Goal: Task Accomplishment & Management: Manage account settings

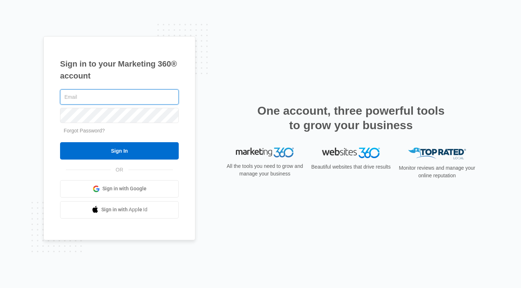
type input "[PERSON_NAME][EMAIL_ADDRESS][DOMAIN_NAME]"
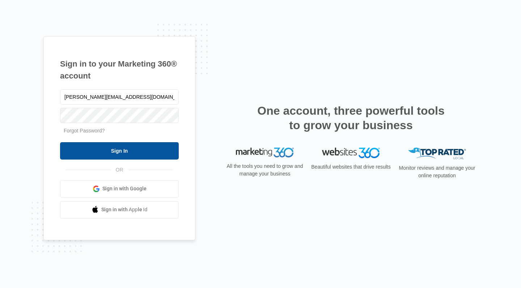
click at [114, 152] on input "Sign In" at bounding box center [119, 150] width 119 height 17
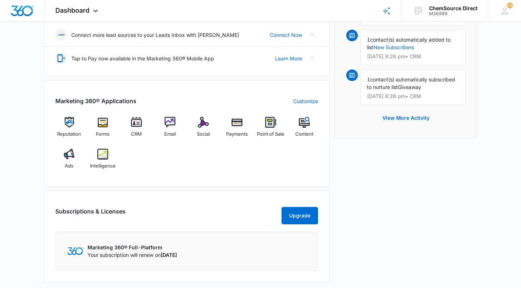
scroll to position [198, 0]
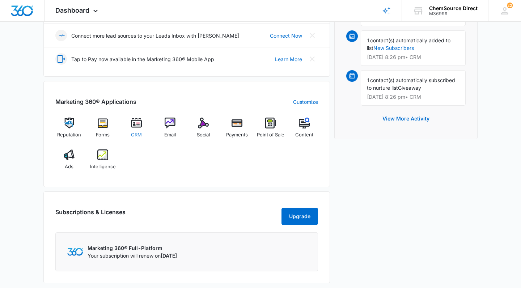
click at [139, 133] on span "CRM" at bounding box center [136, 134] width 11 height 7
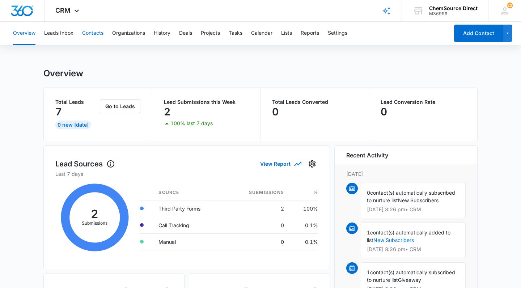
click at [94, 33] on button "Contacts" at bounding box center [92, 33] width 21 height 23
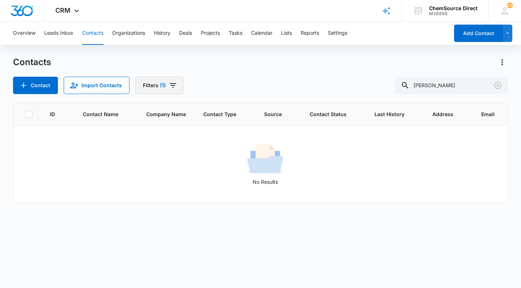
click at [174, 83] on icon "Filters" at bounding box center [173, 85] width 7 height 4
click at [215, 72] on div "Contacts Contact Import Contacts Filters (1) givens" at bounding box center [260, 75] width 495 height 38
click at [496, 86] on icon "Clear" at bounding box center [497, 85] width 9 height 9
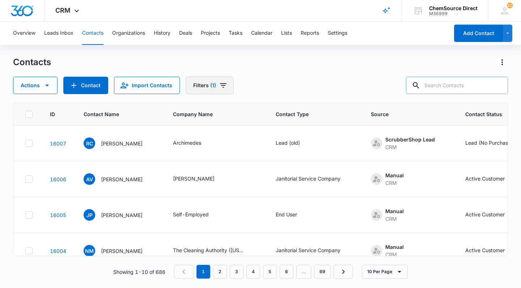
click at [214, 88] on button "Filters (1)" at bounding box center [210, 85] width 48 height 17
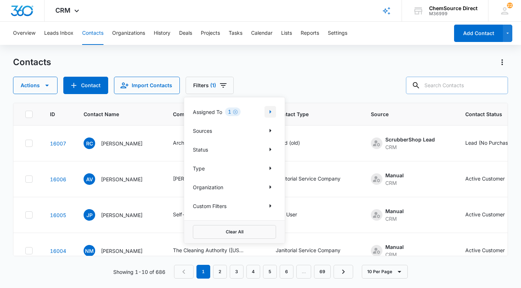
click at [272, 110] on icon "Show Assigned To filters" at bounding box center [270, 111] width 9 height 9
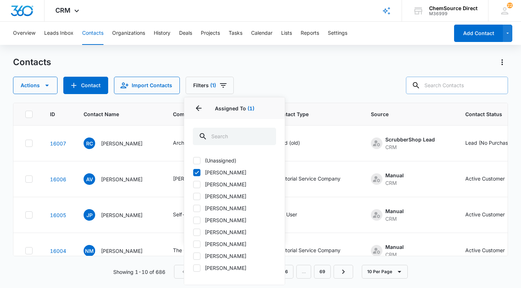
click at [197, 171] on icon at bounding box center [196, 172] width 7 height 7
click at [193, 172] on input "Chris Lozzi" at bounding box center [193, 172] width 0 height 0
checkbox input "false"
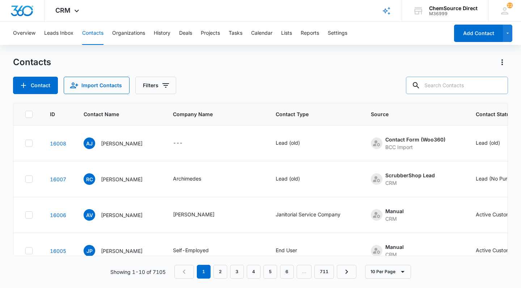
click at [286, 71] on div "Contacts Contact Import Contacts Filters" at bounding box center [260, 75] width 495 height 38
click at [164, 81] on icon "Filters" at bounding box center [165, 85] width 9 height 9
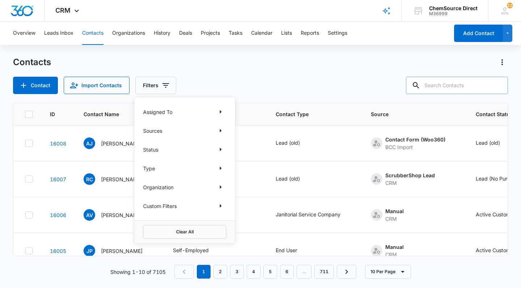
click at [166, 207] on p "Custom Filters" at bounding box center [160, 206] width 34 height 8
click at [221, 205] on icon "Show Custom Filters filters" at bounding box center [220, 205] width 9 height 9
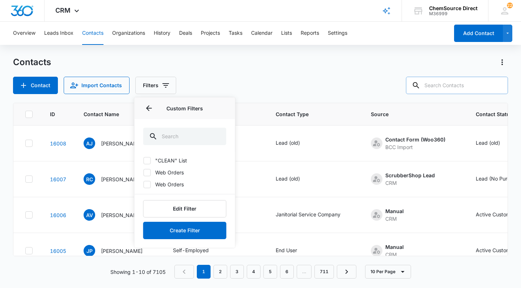
click at [148, 159] on icon at bounding box center [147, 160] width 7 height 7
click at [144, 160] on input ""CLEAN" List" at bounding box center [143, 160] width 0 height 0
checkbox input "true"
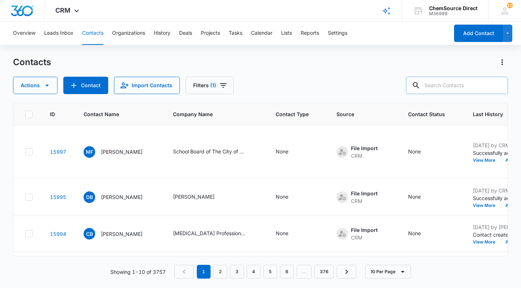
click at [265, 65] on div "Contacts" at bounding box center [260, 62] width 495 height 12
click at [264, 32] on button "Calendar" at bounding box center [261, 33] width 21 height 23
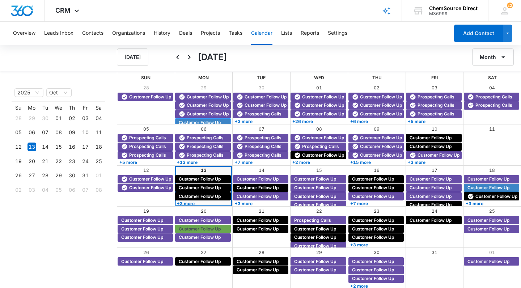
click at [220, 122] on span "Customer Follow Up" at bounding box center [200, 122] width 42 height 7
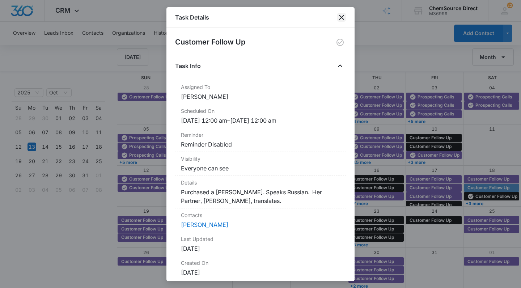
click at [339, 17] on icon "close" at bounding box center [341, 17] width 9 height 9
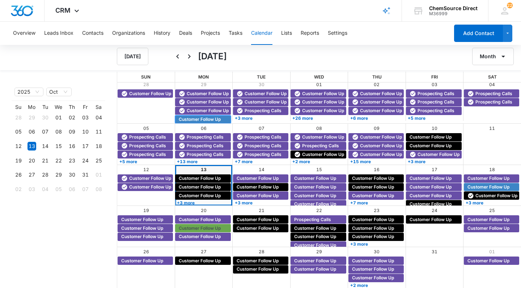
scroll to position [1, 0]
click at [191, 203] on link "+3 more" at bounding box center [202, 202] width 55 height 5
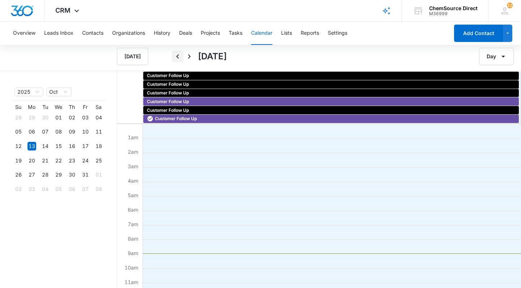
click at [178, 55] on icon "Back" at bounding box center [177, 56] width 3 height 4
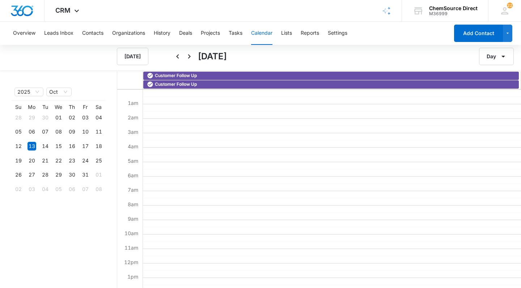
click at [178, 55] on icon "Back" at bounding box center [177, 56] width 3 height 4
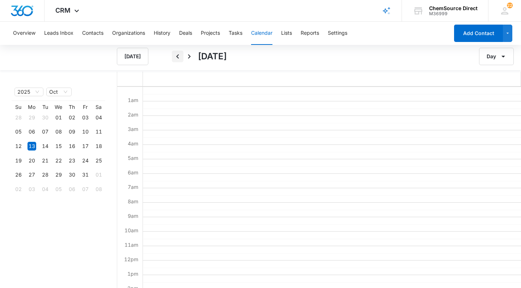
click at [178, 55] on icon "Back" at bounding box center [177, 56] width 3 height 4
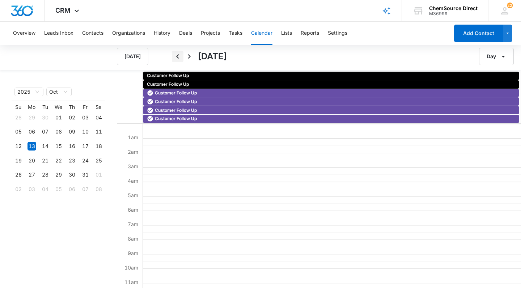
click at [178, 55] on icon "Back" at bounding box center [177, 56] width 3 height 4
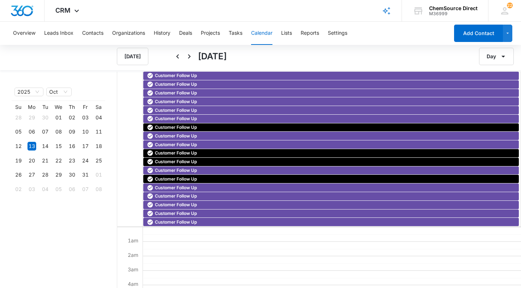
click at [178, 55] on icon "Back" at bounding box center [177, 56] width 3 height 4
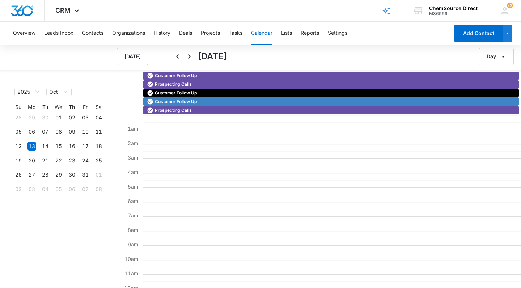
click at [178, 55] on icon "Back" at bounding box center [177, 56] width 3 height 4
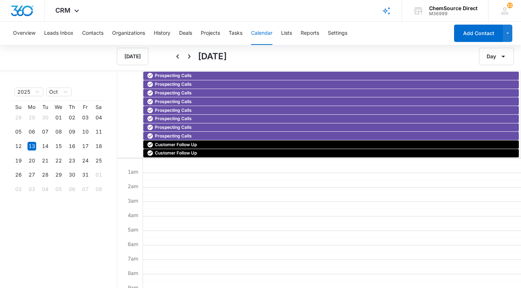
click at [192, 55] on icon "Next" at bounding box center [189, 56] width 9 height 9
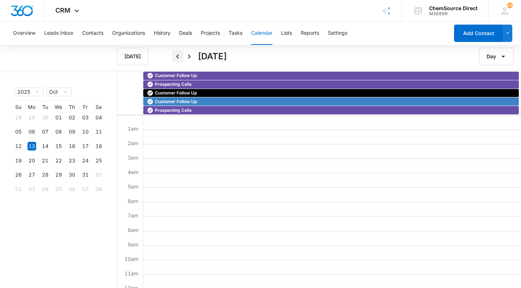
click at [178, 56] on icon "Back" at bounding box center [177, 56] width 9 height 9
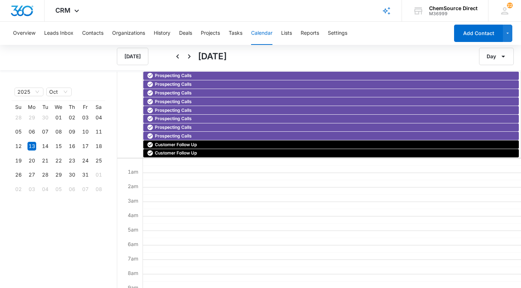
click at [178, 56] on icon "Back" at bounding box center [177, 56] width 9 height 9
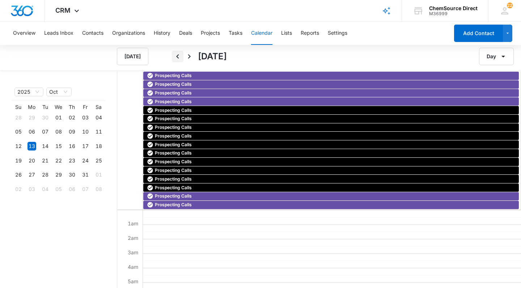
click at [178, 56] on icon "Back" at bounding box center [177, 56] width 9 height 9
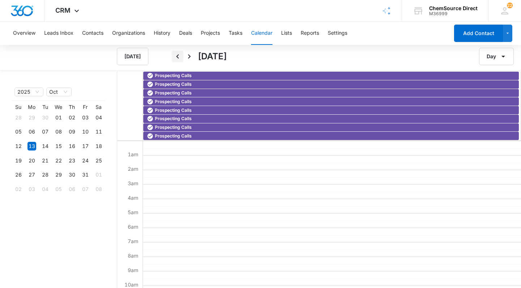
click at [178, 56] on icon "Back" at bounding box center [177, 56] width 9 height 9
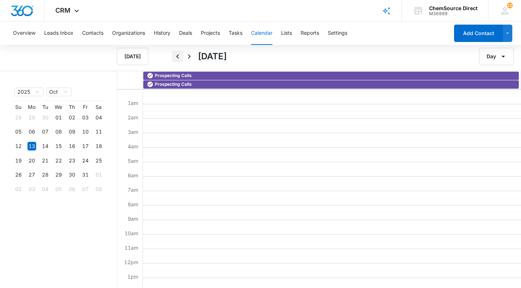
click at [178, 56] on icon "Back" at bounding box center [177, 56] width 9 height 9
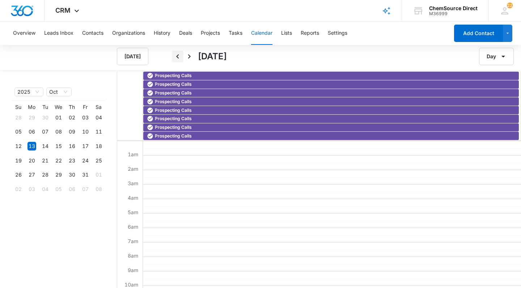
click at [178, 56] on icon "Back" at bounding box center [177, 56] width 9 height 9
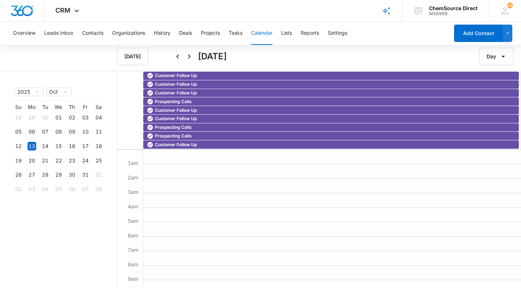
click at [178, 56] on icon "Back" at bounding box center [177, 56] width 9 height 9
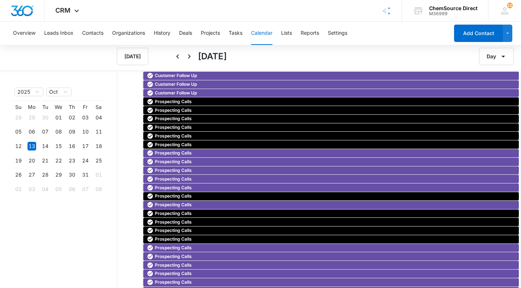
click at [178, 56] on icon "Back" at bounding box center [177, 56] width 9 height 9
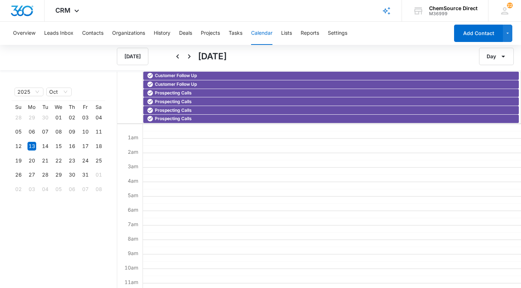
click at [178, 56] on icon "Back" at bounding box center [177, 56] width 9 height 9
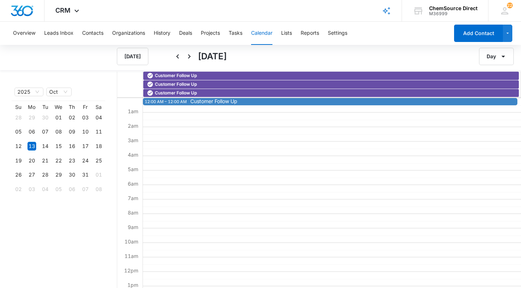
click at [196, 103] on span "Customer Follow Up" at bounding box center [213, 101] width 47 height 5
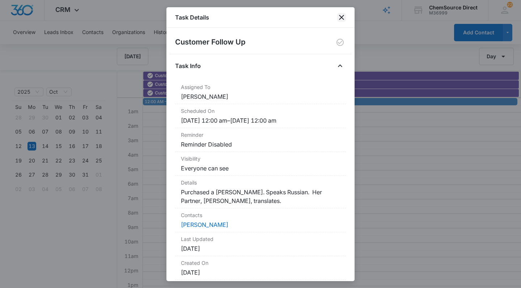
click at [342, 16] on icon "close" at bounding box center [341, 17] width 9 height 9
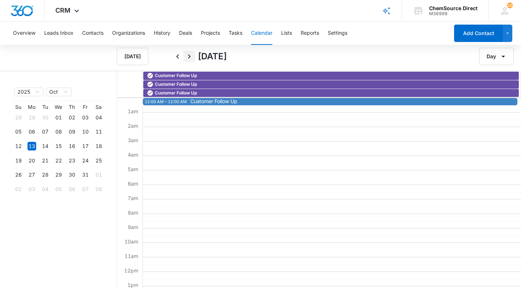
click at [190, 56] on icon "Next" at bounding box center [189, 56] width 3 height 4
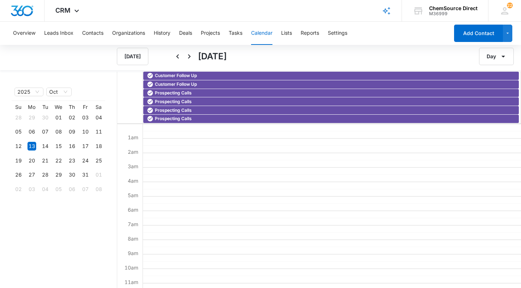
click at [190, 56] on icon "Next" at bounding box center [189, 56] width 3 height 4
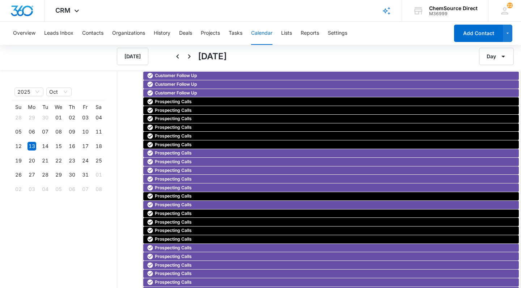
click at [190, 56] on icon "Next" at bounding box center [189, 56] width 3 height 4
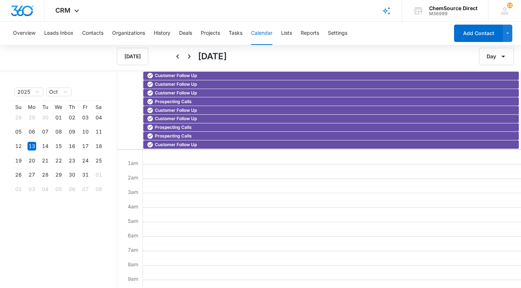
click at [190, 56] on icon "Next" at bounding box center [189, 56] width 3 height 4
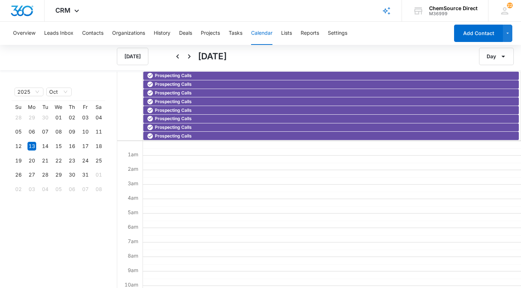
click at [190, 56] on icon "Next" at bounding box center [189, 56] width 3 height 4
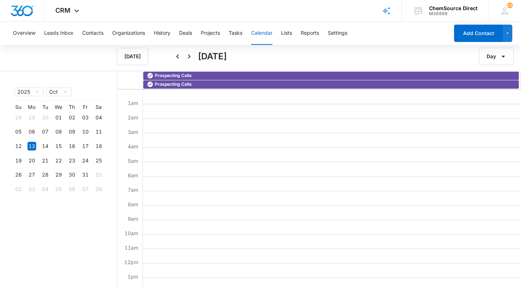
click at [190, 56] on icon "Next" at bounding box center [189, 56] width 3 height 4
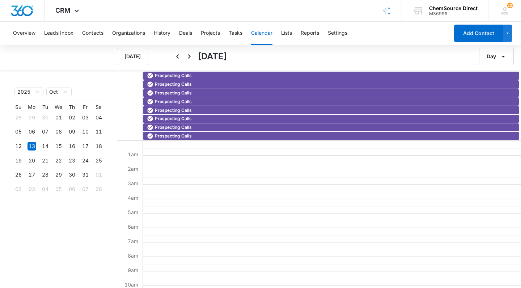
click at [190, 56] on icon "Next" at bounding box center [189, 56] width 3 height 4
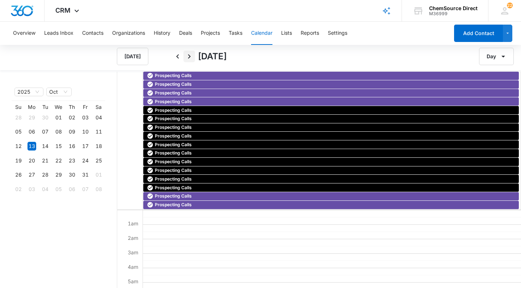
click at [190, 56] on icon "Next" at bounding box center [189, 56] width 3 height 4
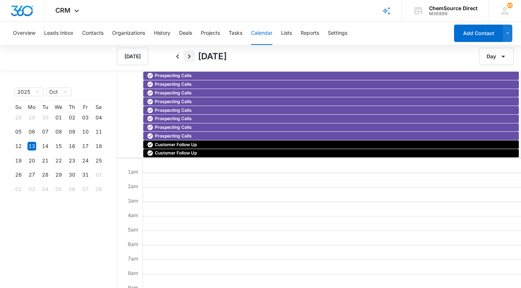
click at [190, 57] on icon "Next" at bounding box center [189, 56] width 3 height 4
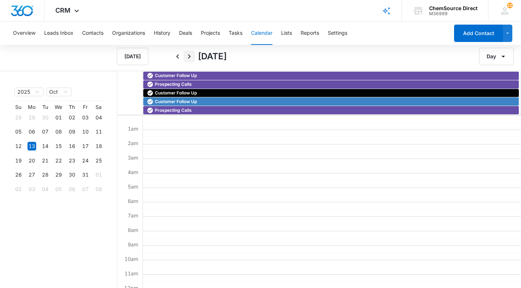
click at [190, 57] on icon "Next" at bounding box center [189, 56] width 3 height 4
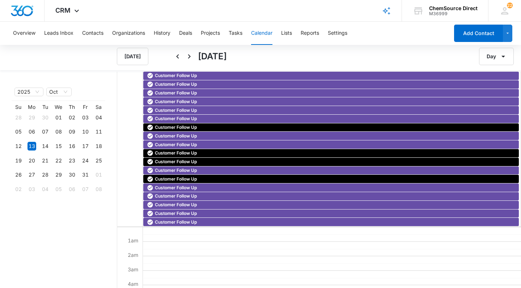
click at [190, 57] on icon "Next" at bounding box center [189, 56] width 3 height 4
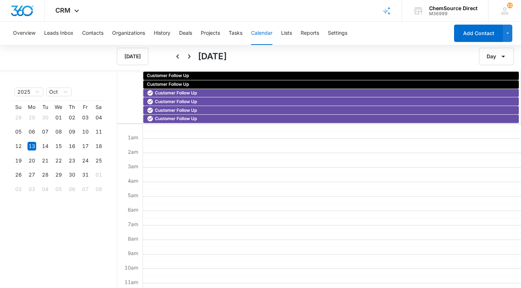
click at [190, 57] on icon "Next" at bounding box center [189, 56] width 3 height 4
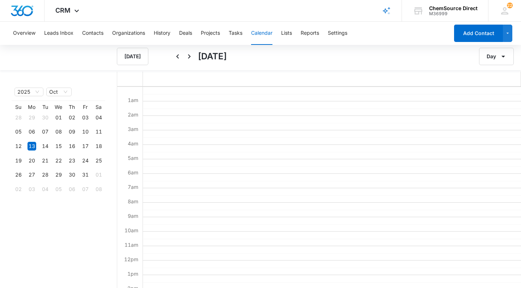
click at [190, 57] on icon "Next" at bounding box center [189, 56] width 3 height 4
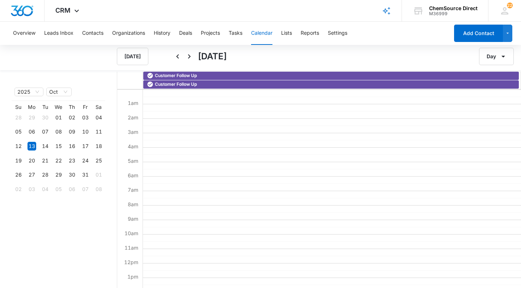
click at [190, 57] on icon "Next" at bounding box center [189, 56] width 3 height 4
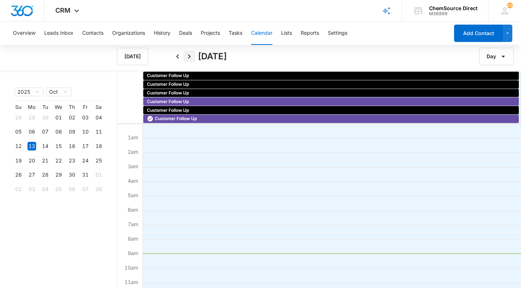
click at [190, 58] on icon "Next" at bounding box center [189, 56] width 9 height 9
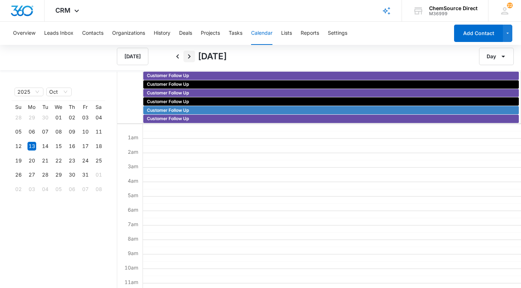
click at [190, 58] on icon "Next" at bounding box center [189, 56] width 9 height 9
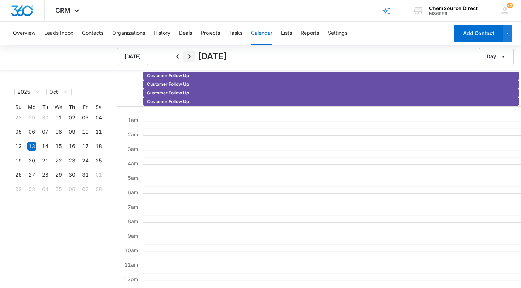
click at [190, 58] on icon "Next" at bounding box center [189, 56] width 9 height 9
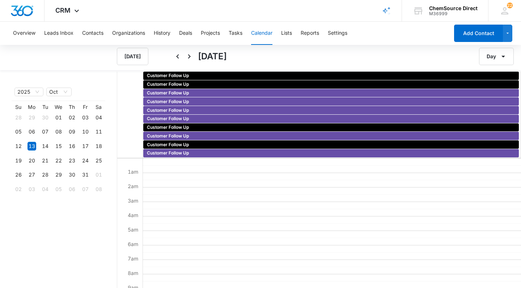
click at [190, 58] on icon "Next" at bounding box center [189, 56] width 9 height 9
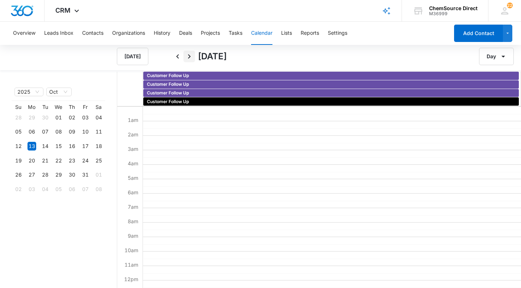
click at [190, 59] on icon "Next" at bounding box center [189, 56] width 9 height 9
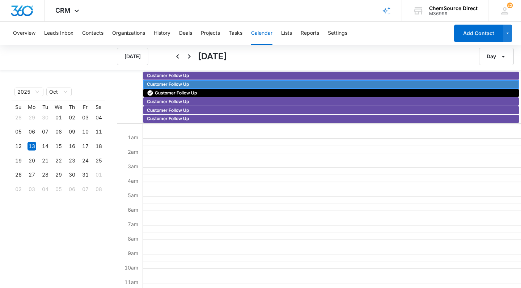
click at [189, 83] on span "Customer Follow Up" at bounding box center [168, 84] width 42 height 7
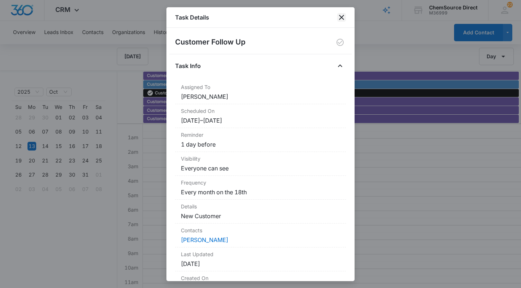
click at [340, 18] on icon "close" at bounding box center [341, 17] width 5 height 5
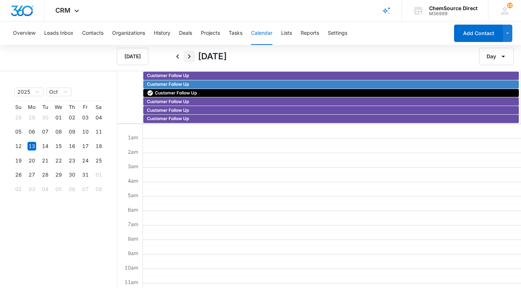
click at [191, 56] on icon "Next" at bounding box center [189, 56] width 9 height 9
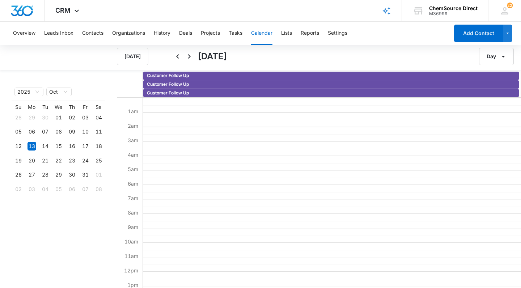
click at [191, 56] on icon "Next" at bounding box center [189, 56] width 9 height 9
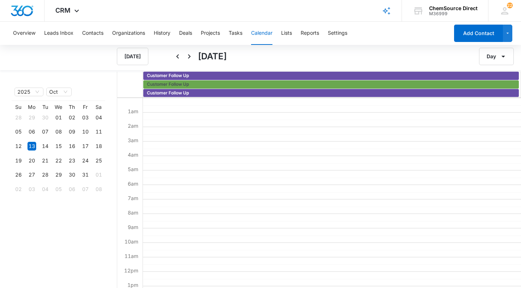
click at [191, 56] on icon "Next" at bounding box center [189, 56] width 9 height 9
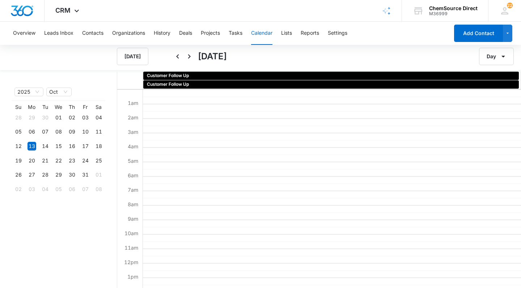
click at [191, 56] on icon "Next" at bounding box center [189, 56] width 9 height 9
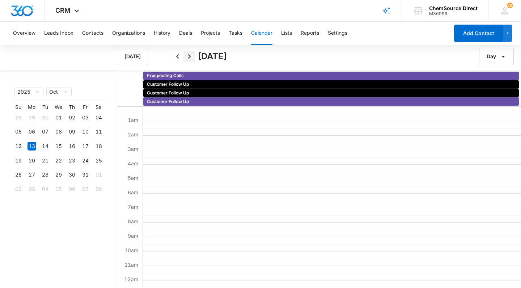
click at [191, 56] on icon "Next" at bounding box center [189, 56] width 9 height 9
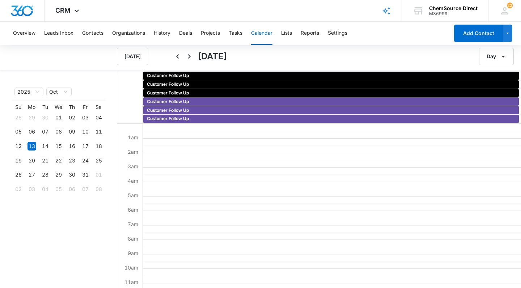
click at [191, 56] on icon "Next" at bounding box center [189, 56] width 9 height 9
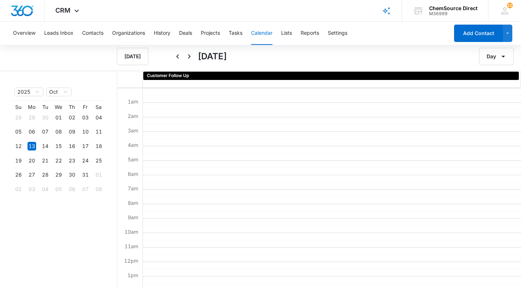
click at [191, 56] on icon "Next" at bounding box center [189, 56] width 9 height 9
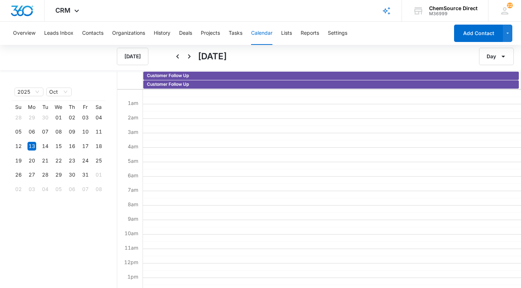
click at [191, 56] on icon "Next" at bounding box center [189, 56] width 9 height 9
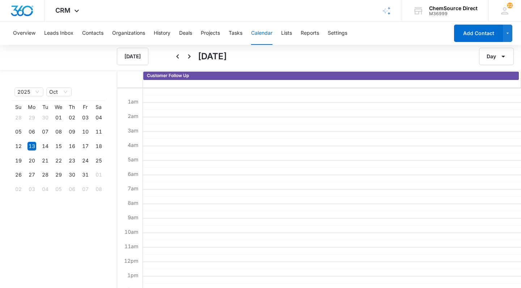
click at [191, 56] on icon "Next" at bounding box center [189, 56] width 9 height 9
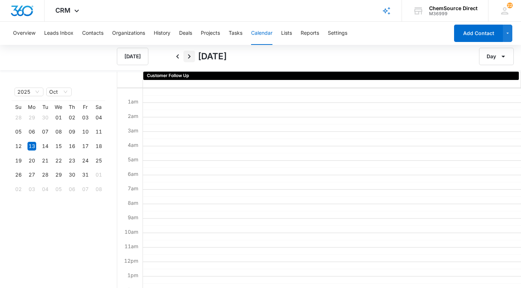
click at [191, 57] on icon "Next" at bounding box center [189, 56] width 9 height 9
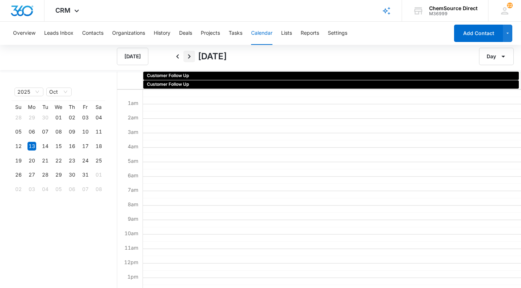
click at [191, 58] on icon "Next" at bounding box center [189, 56] width 9 height 9
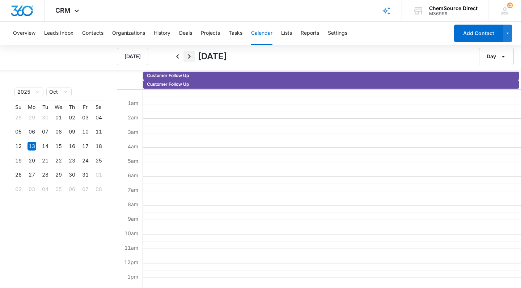
click at [191, 58] on icon "Next" at bounding box center [189, 56] width 9 height 9
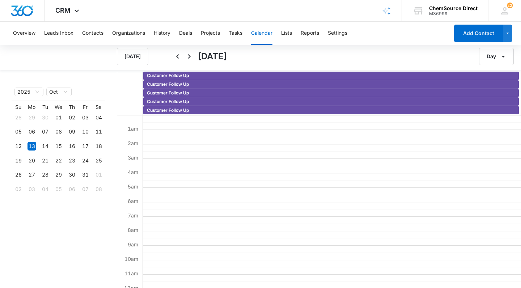
click at [191, 58] on icon "Next" at bounding box center [189, 56] width 9 height 9
